Goal: Information Seeking & Learning: Learn about a topic

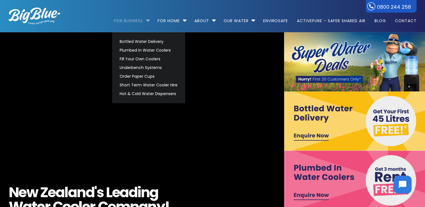
click at [135, 22] on link "For Business" at bounding box center [130, 18] width 33 height 36
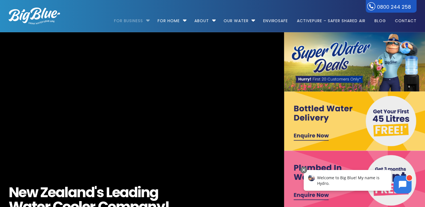
click at [135, 22] on link "For Business" at bounding box center [130, 18] width 33 height 36
click at [145, 21] on li "For Business Bottled Water Delivery Plumbed in Water Coolers Fill Your Own Cool…" at bounding box center [133, 18] width 39 height 32
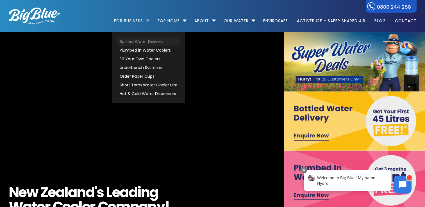
click at [132, 44] on link "Bottled Water Delivery" at bounding box center [148, 41] width 63 height 9
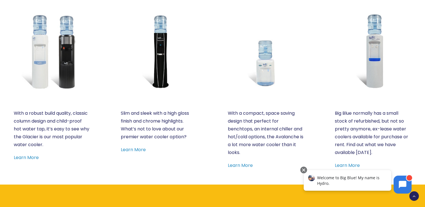
scroll to position [309, 0]
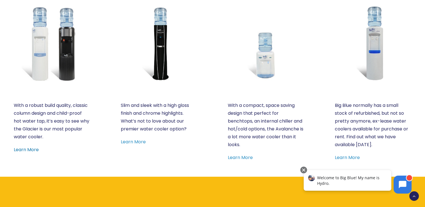
click at [25, 149] on link "Learn More" at bounding box center [26, 150] width 25 height 6
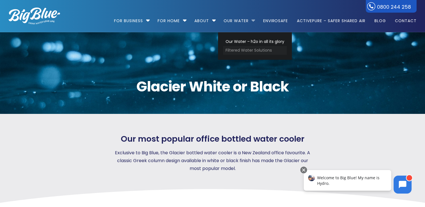
click at [238, 48] on link "Filtered Water Solutions" at bounding box center [255, 50] width 64 height 9
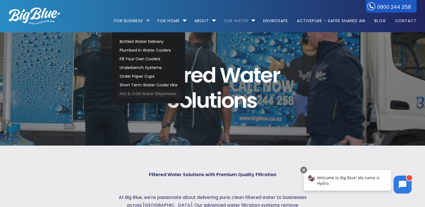
click at [127, 91] on link "Hot & Cold Water Dispensers" at bounding box center [148, 94] width 63 height 9
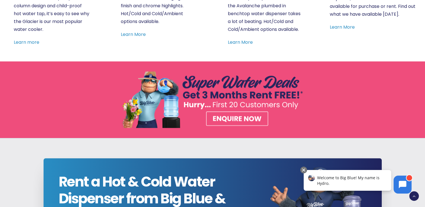
scroll to position [394, 0]
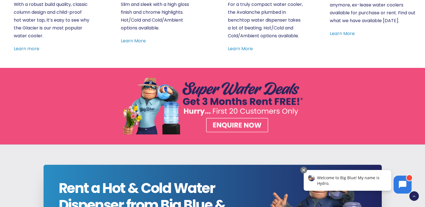
click at [236, 123] on img at bounding box center [213, 106] width 184 height 57
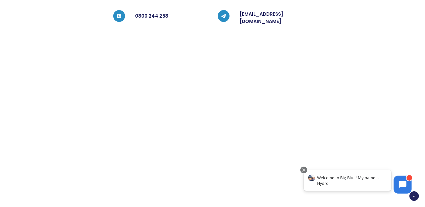
scroll to position [225, 0]
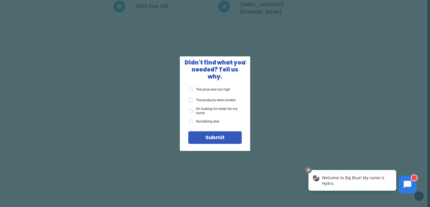
click at [246, 64] on span "X" at bounding box center [244, 61] width 5 height 7
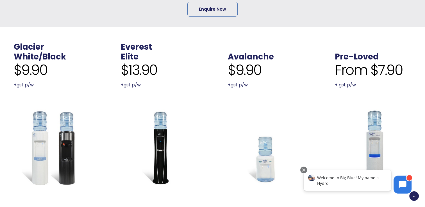
scroll to position [112, 0]
